Goal: Find specific page/section: Find specific page/section

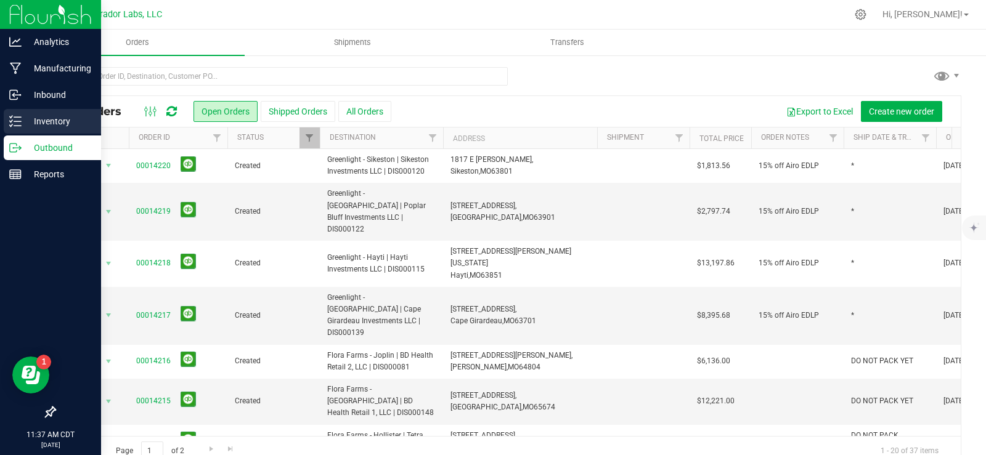
click at [22, 118] on p "Inventory" at bounding box center [59, 121] width 74 height 15
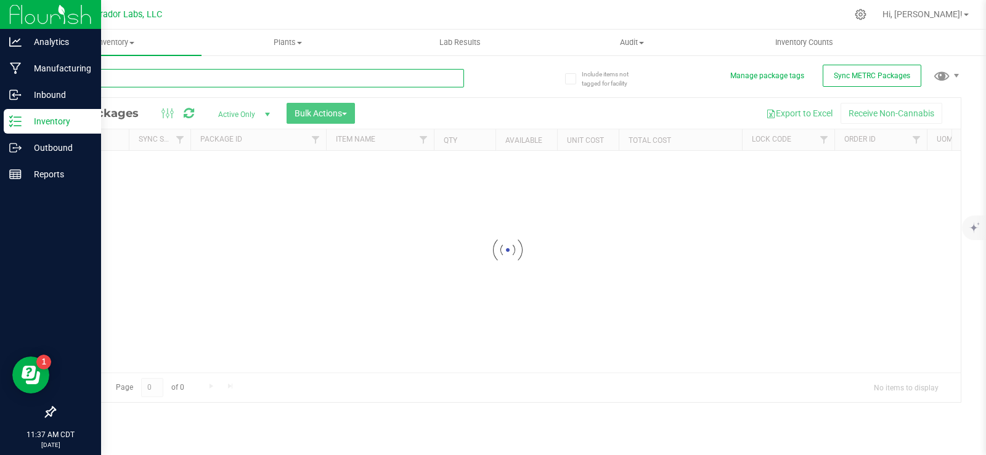
click at [209, 75] on input "text" at bounding box center [259, 78] width 410 height 18
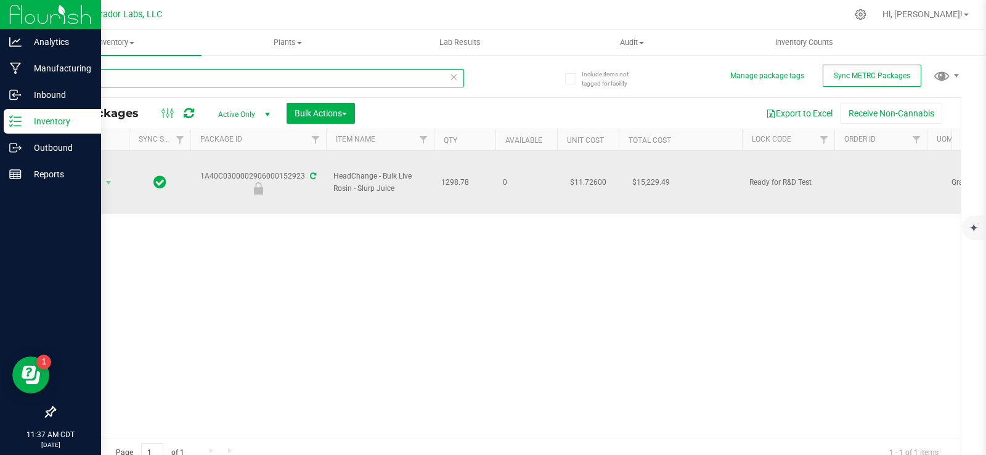
type input "52923"
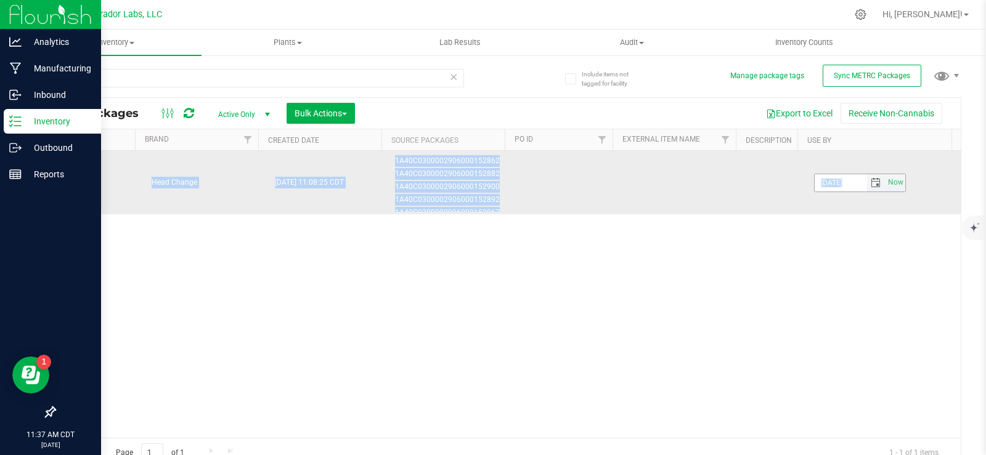
drag, startPoint x: 201, startPoint y: 174, endPoint x: 846, endPoint y: 186, distance: 645.1
copy tr "1A40C0300002906000152923 HeadChange - Bulk Live Rosin - Slurp Juice 1298.78 0 $…"
